Goal: Book appointment/travel/reservation

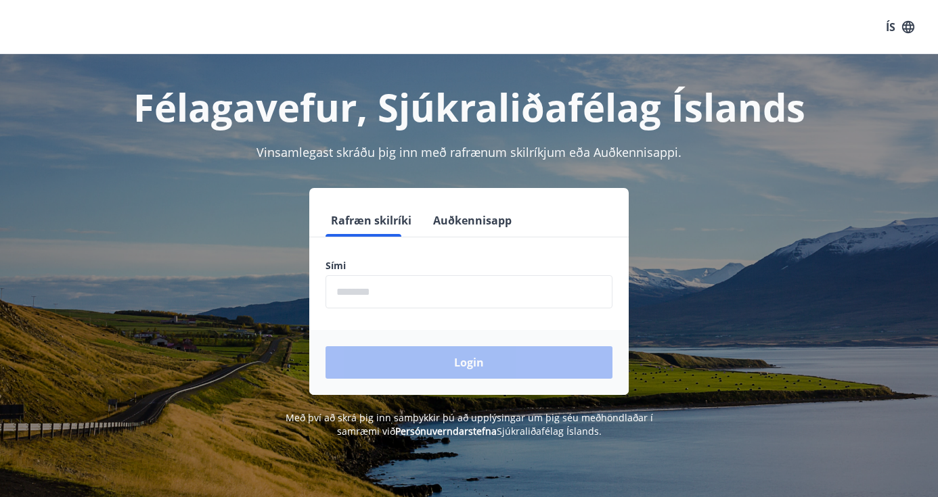
click at [460, 286] on input "phone" at bounding box center [468, 291] width 287 height 33
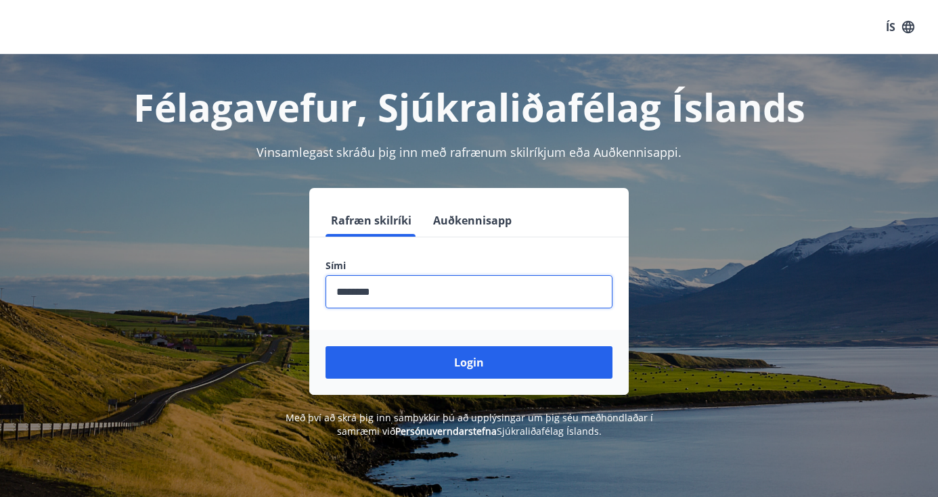
type input "********"
click at [469, 363] on button "Login" at bounding box center [468, 362] width 287 height 32
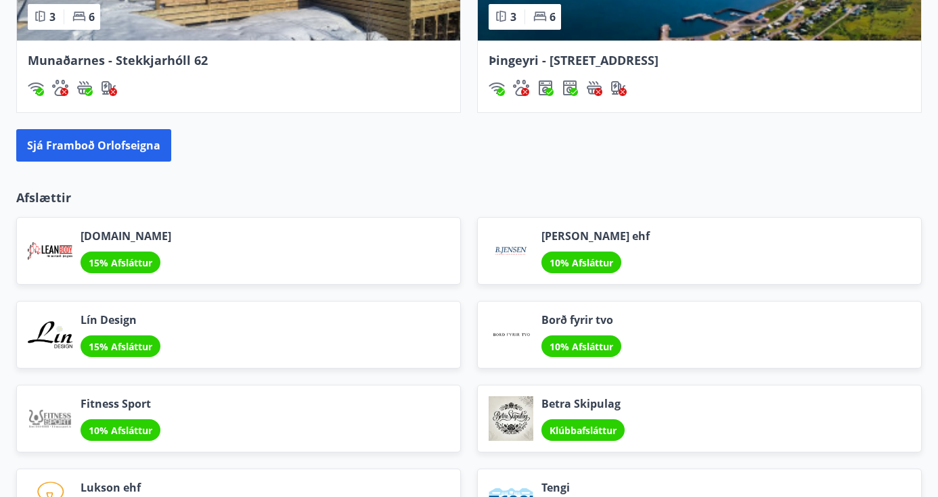
scroll to position [1488, 0]
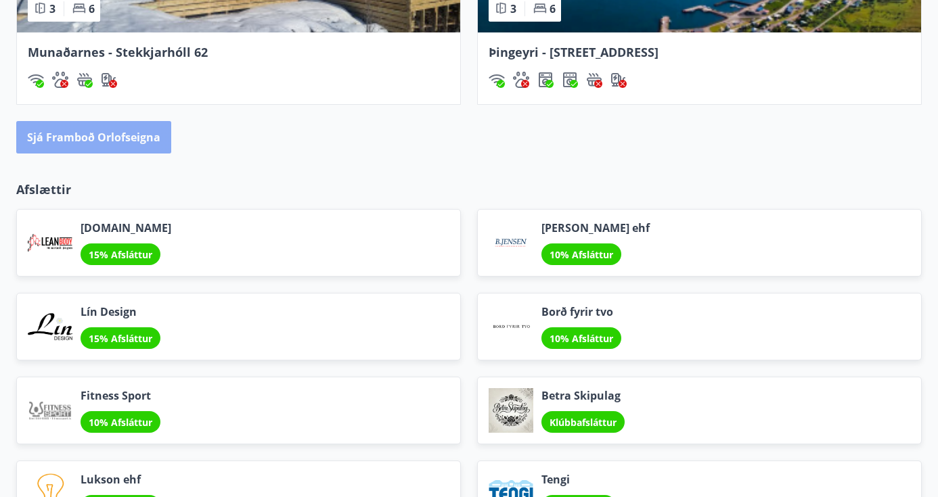
click at [126, 137] on button "Sjá framboð orlofseigna" at bounding box center [93, 137] width 155 height 32
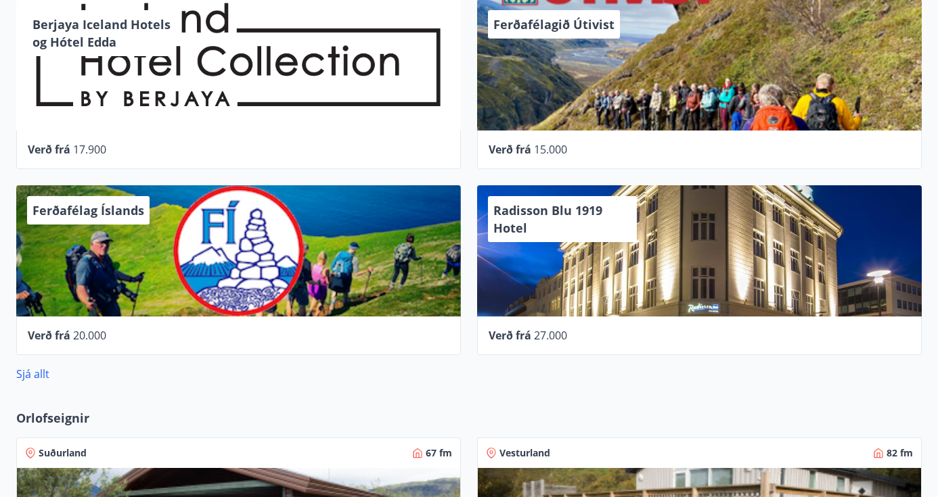
scroll to position [701, 0]
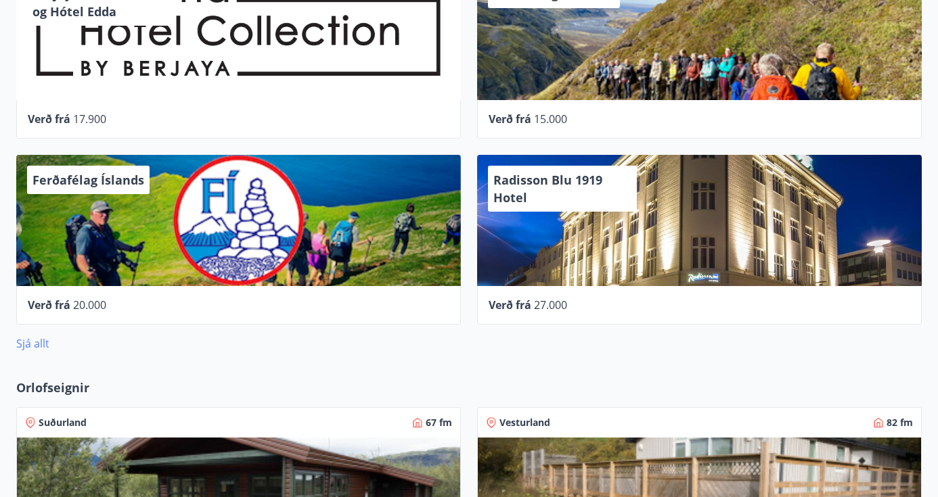
click at [46, 340] on link "Sjá allt" at bounding box center [32, 343] width 33 height 15
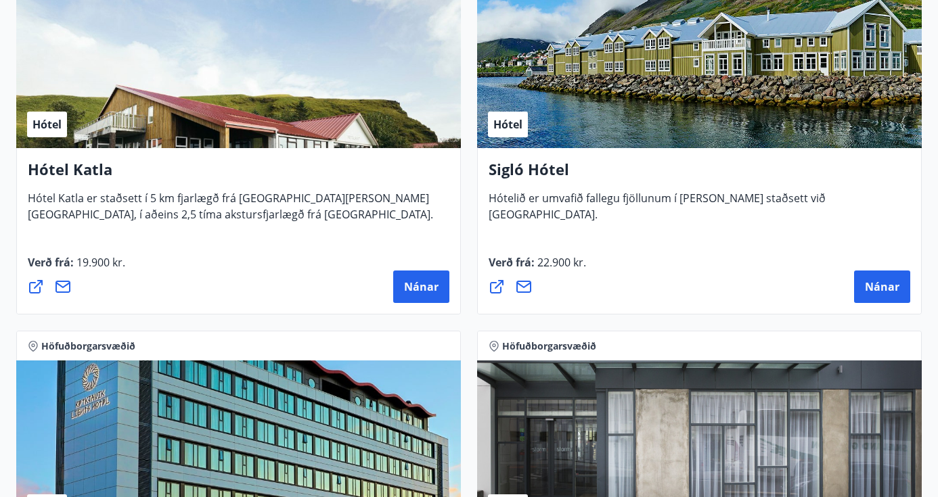
scroll to position [1450, 0]
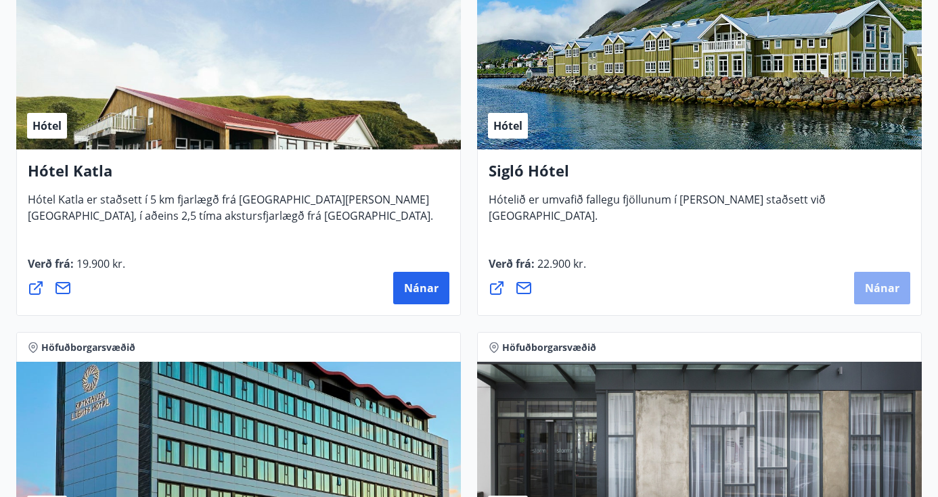
click at [883, 279] on button "Nánar" at bounding box center [882, 288] width 56 height 32
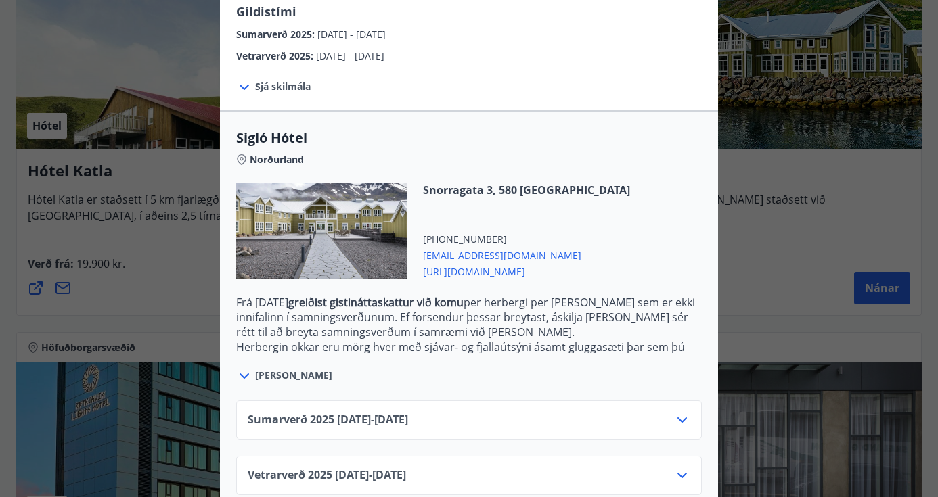
scroll to position [264, 0]
click at [668, 413] on div "Sumarverð [PHONE_NUMBER][DATE] - [DATE]" at bounding box center [469, 426] width 442 height 27
click at [676, 413] on icon at bounding box center [682, 421] width 16 height 16
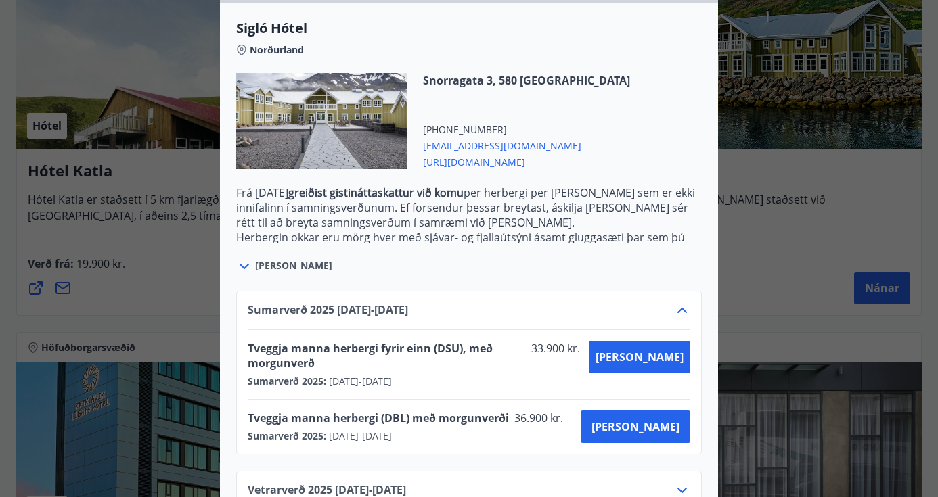
scroll to position [374, 0]
click at [820, 204] on div "Sigló Hótel Fyrir bókarnir og frekari upplýsingar vinsamlega senduð póst á netf…" at bounding box center [469, 248] width 938 height 497
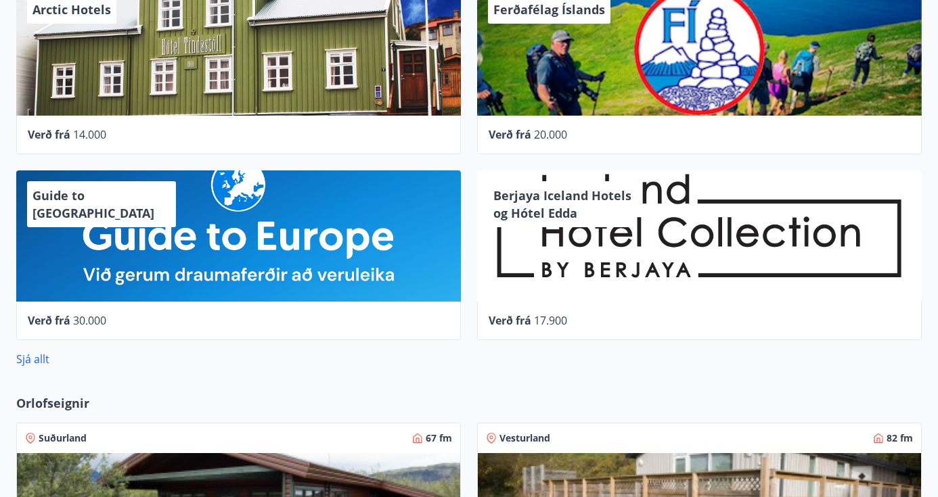
scroll to position [682, 0]
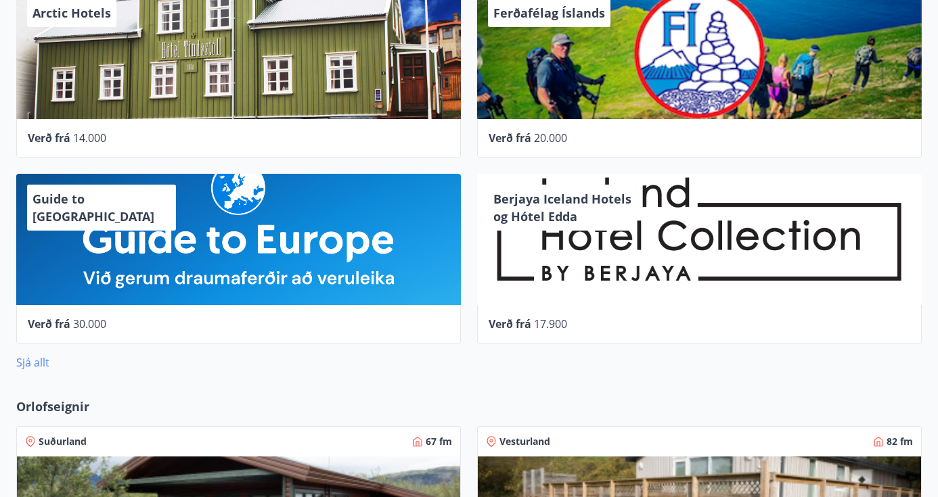
click at [39, 364] on link "Sjá allt" at bounding box center [32, 362] width 33 height 15
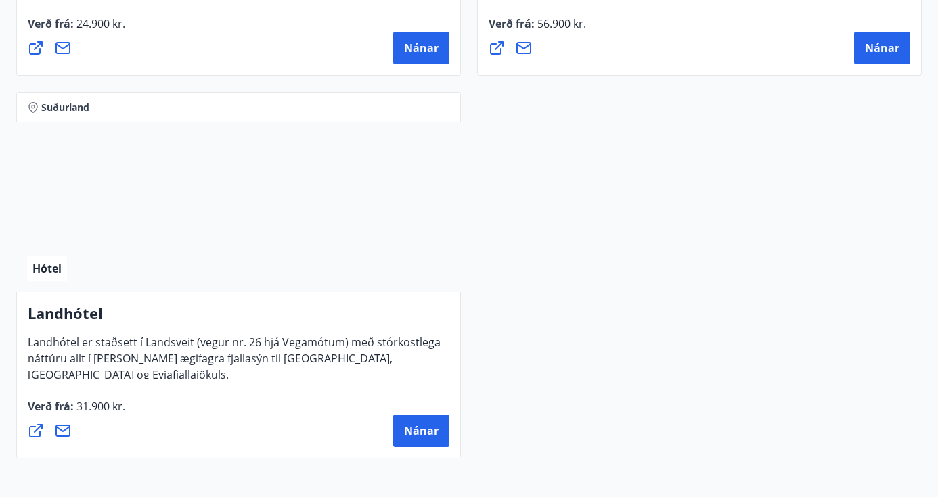
scroll to position [5518, 0]
